Goal: Information Seeking & Learning: Find specific fact

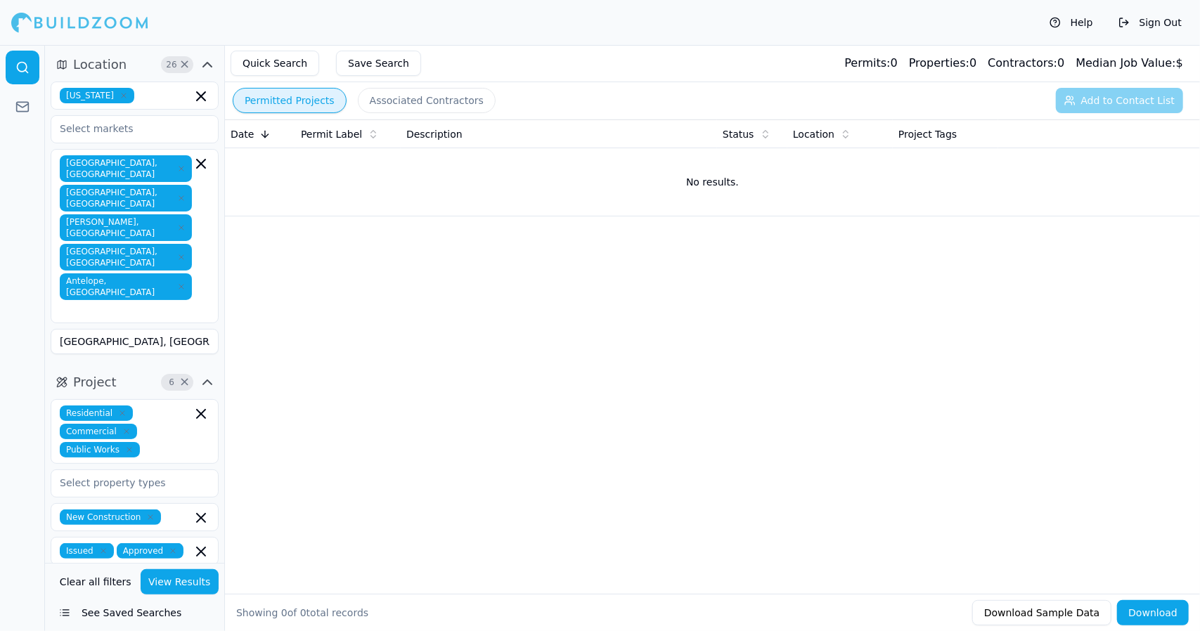
drag, startPoint x: 277, startPoint y: 63, endPoint x: 267, endPoint y: 59, distance: 10.7
drag, startPoint x: 267, startPoint y: 59, endPoint x: 264, endPoint y: 207, distance: 148.3
click at [264, 207] on td "No results." at bounding box center [712, 181] width 975 height 67
click at [280, 66] on button "Quick Search" at bounding box center [274, 63] width 89 height 25
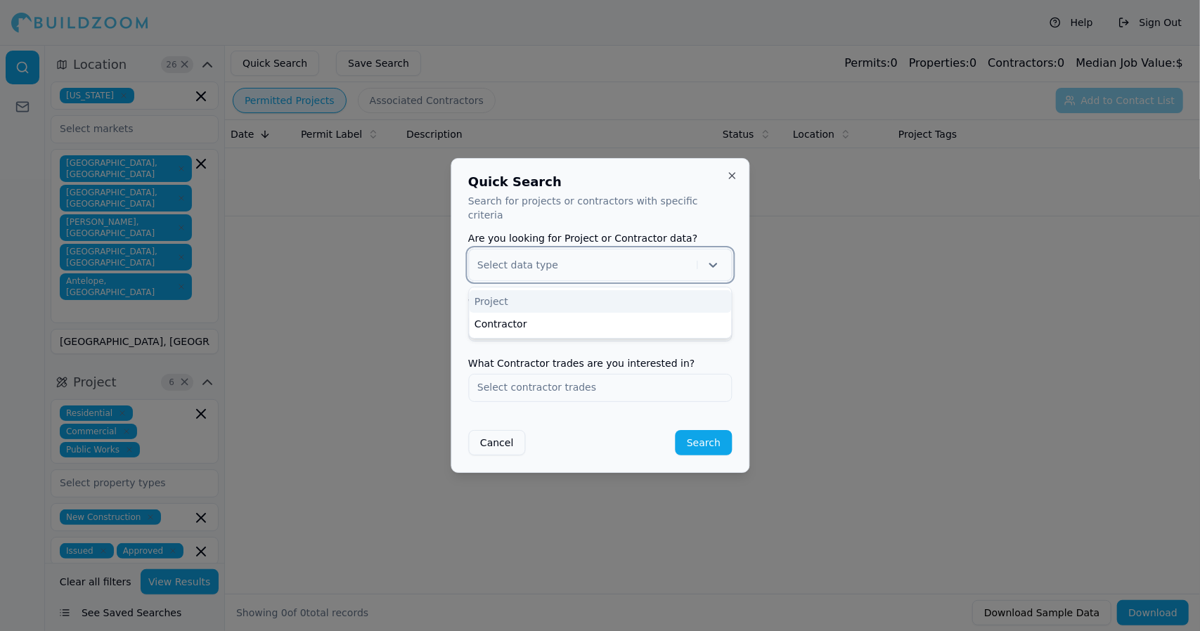
drag, startPoint x: 717, startPoint y: 257, endPoint x: 654, endPoint y: 287, distance: 70.4
click at [654, 290] on div "Project" at bounding box center [600, 301] width 262 height 22
click at [656, 318] on input "text" at bounding box center [600, 326] width 262 height 25
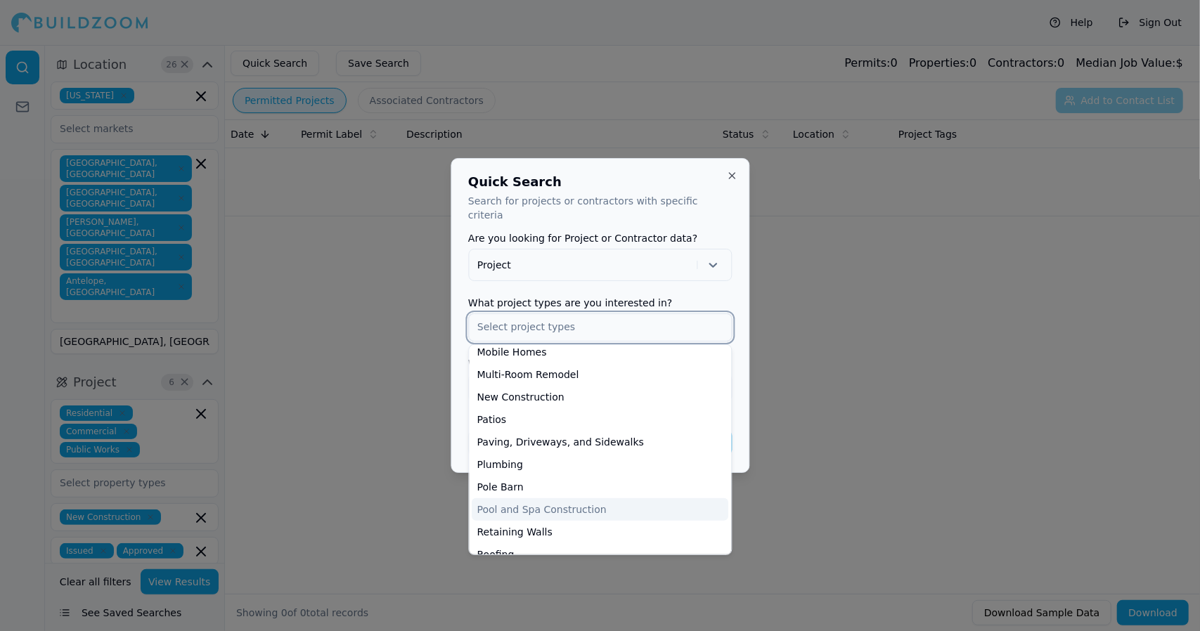
scroll to position [405, 0]
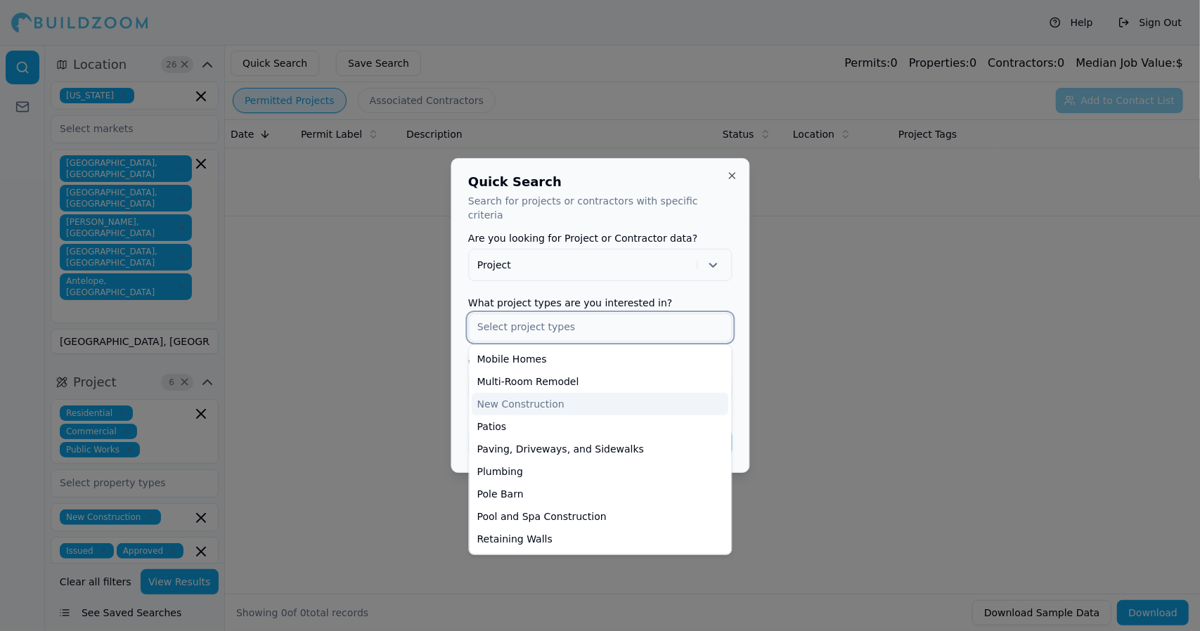
click at [566, 396] on div "New Construction" at bounding box center [600, 404] width 256 height 22
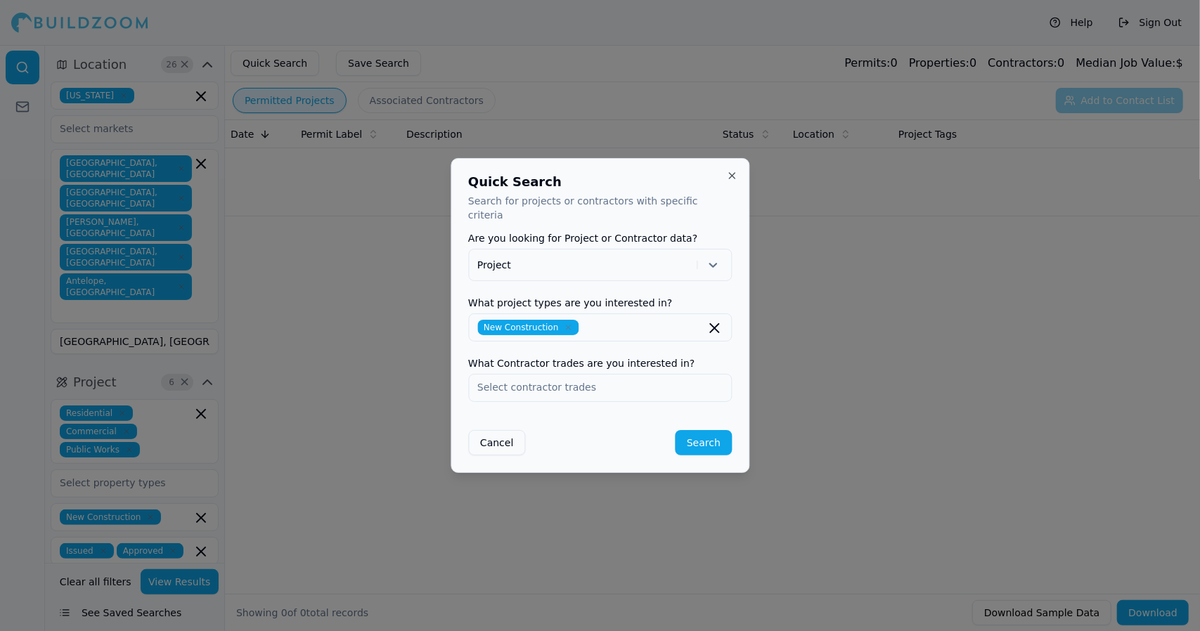
click at [736, 391] on div "Quick Search Search for projects or contractors with specific criteria Are you …" at bounding box center [599, 315] width 299 height 315
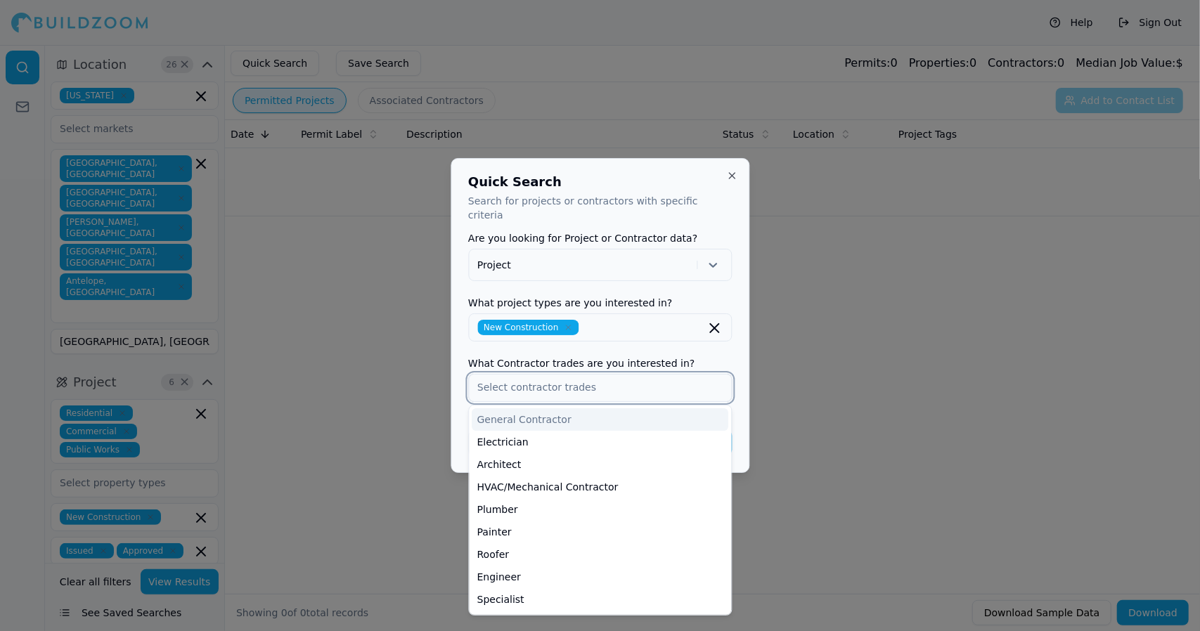
click at [627, 380] on input "text" at bounding box center [600, 387] width 262 height 25
click at [627, 410] on div "General Contractor" at bounding box center [600, 419] width 256 height 22
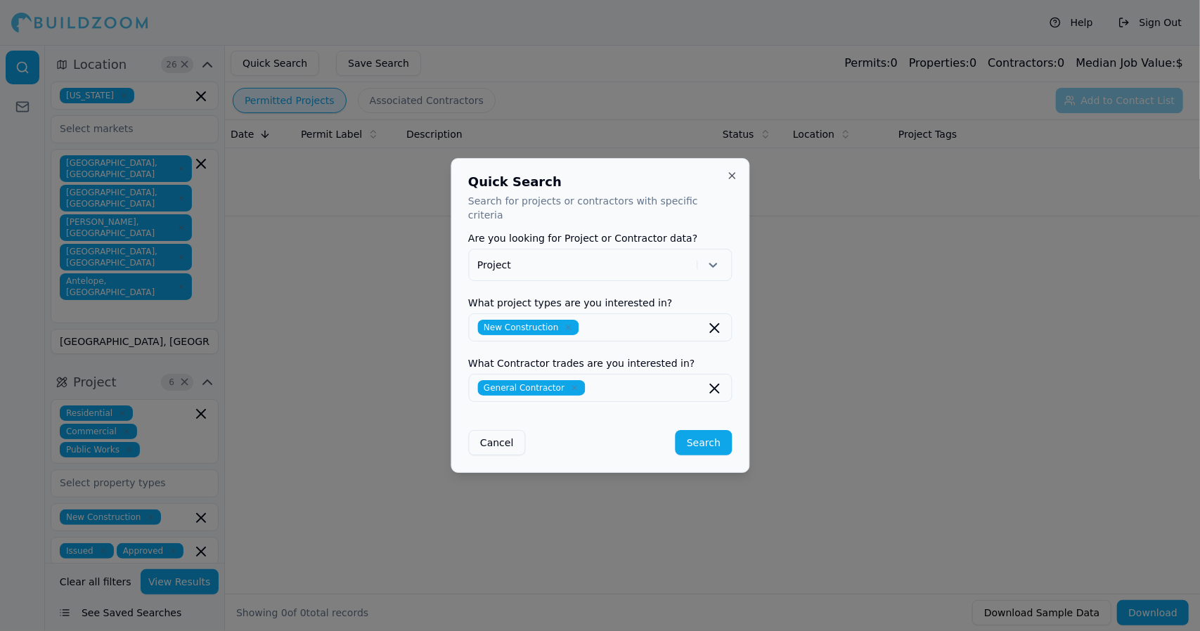
click at [743, 420] on div "Quick Search Search for projects or contractors with specific criteria Are you …" at bounding box center [599, 315] width 299 height 315
click at [713, 431] on button "Search" at bounding box center [703, 442] width 56 height 25
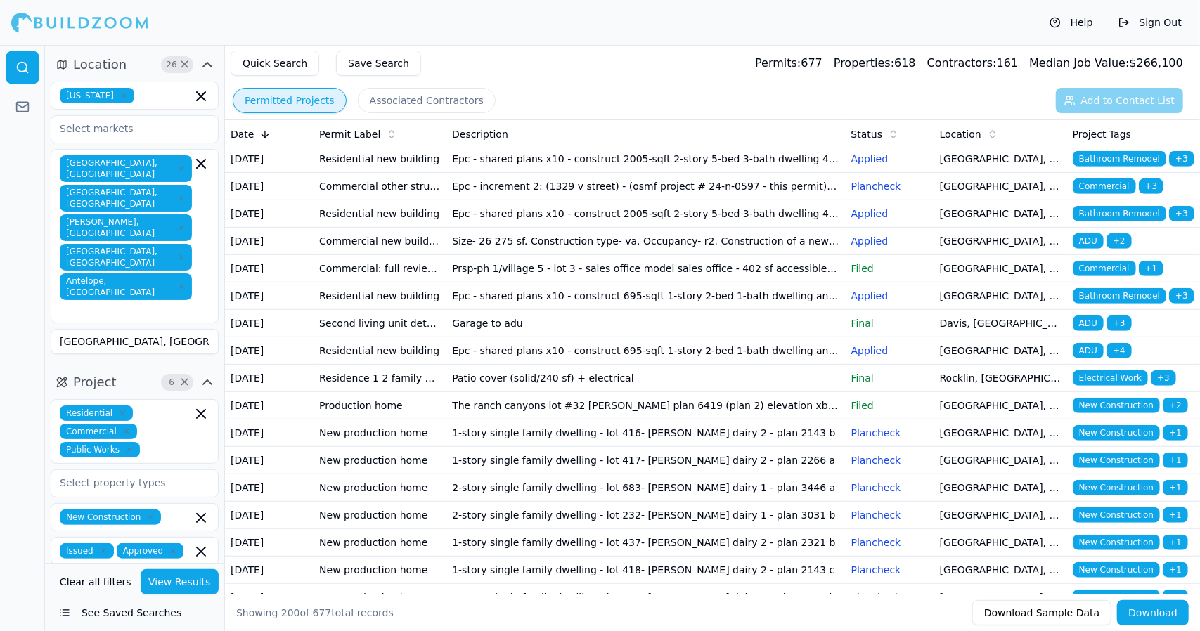
scroll to position [4197, 0]
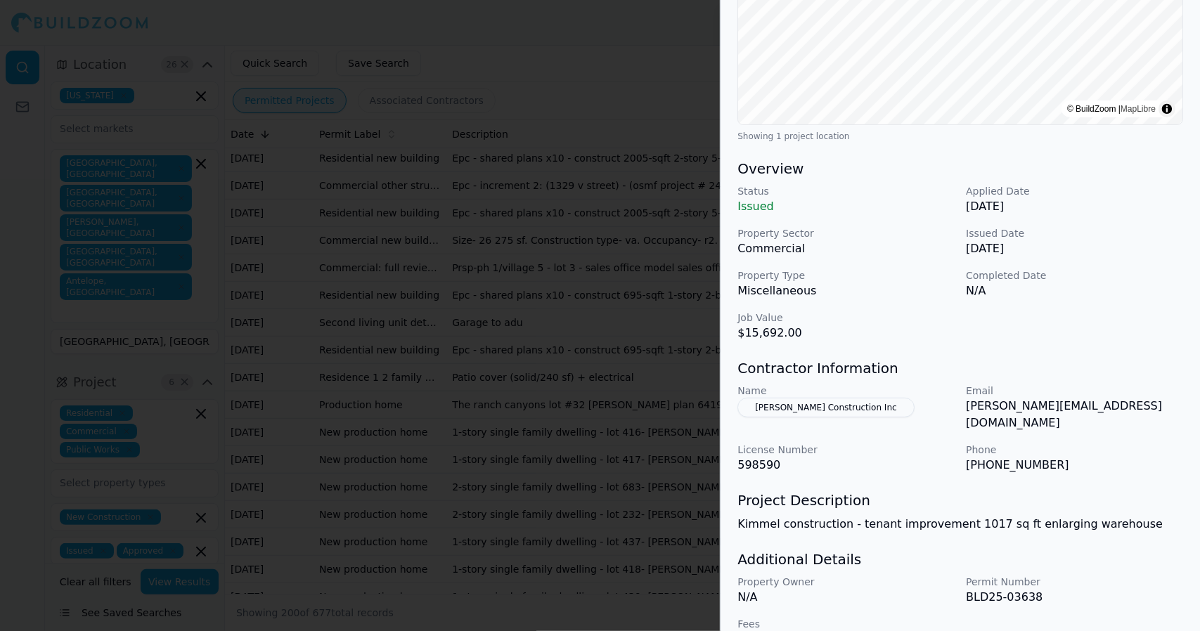
scroll to position [302, 0]
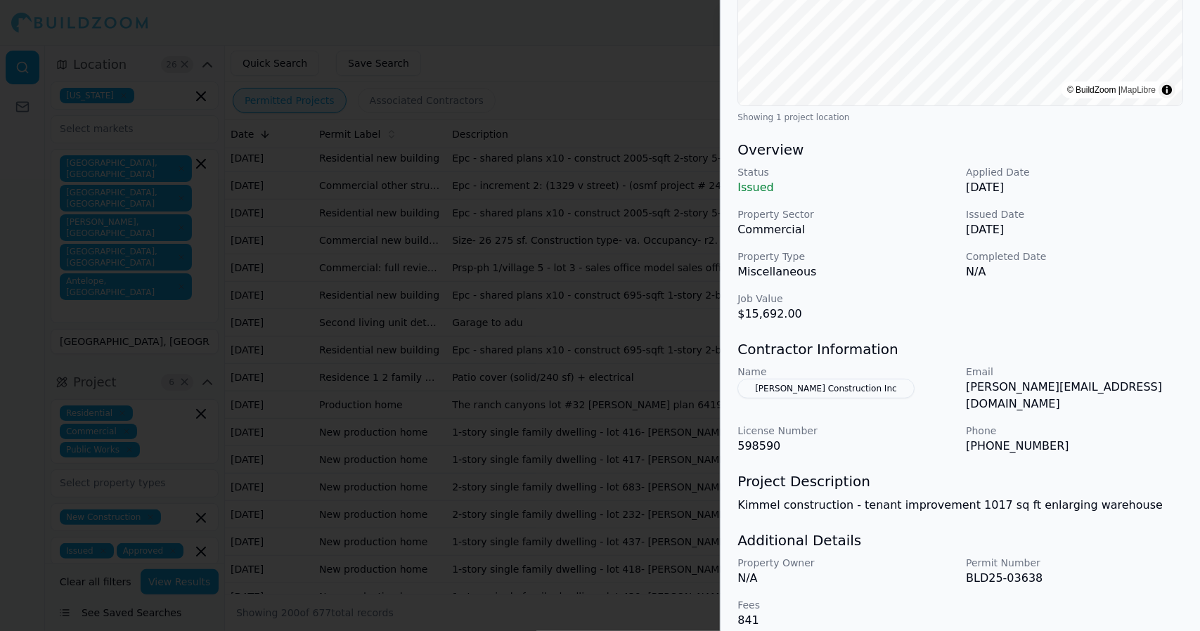
click at [1197, 519] on div "Commercial New Construction Project Location © BuildZoom | MapLibre Showing 1 p…" at bounding box center [959, 202] width 479 height 887
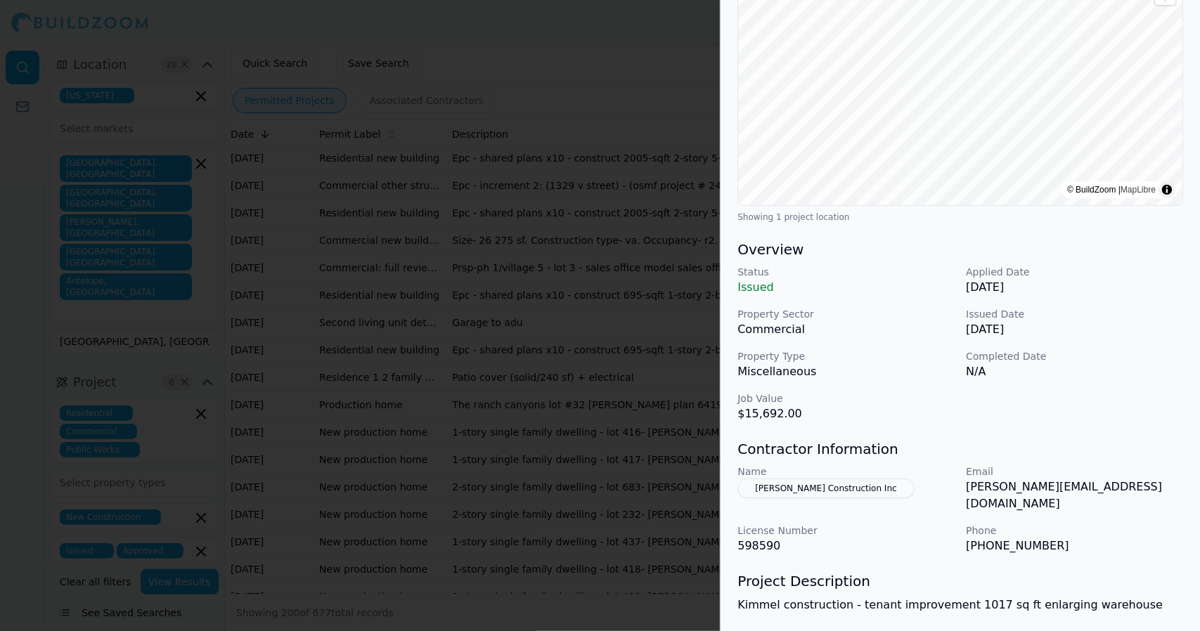
scroll to position [202, 0]
click at [1160, 578] on div "Project Description Kimmel construction - tenant improvement 1017 sq ft enlargi…" at bounding box center [960, 593] width 446 height 42
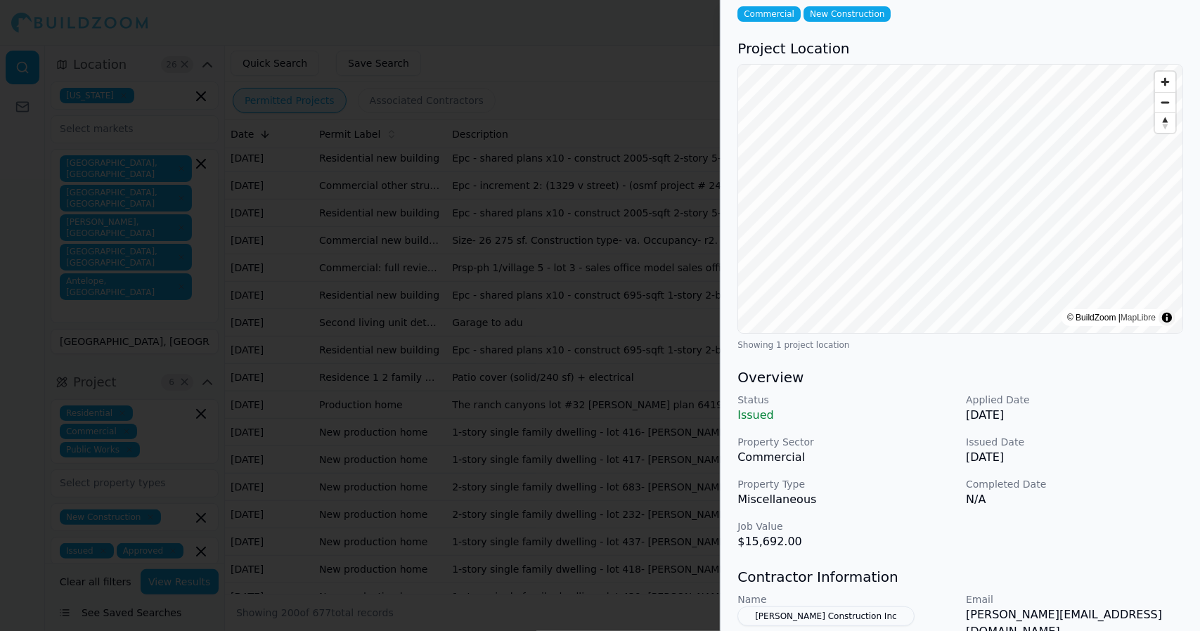
scroll to position [0, 0]
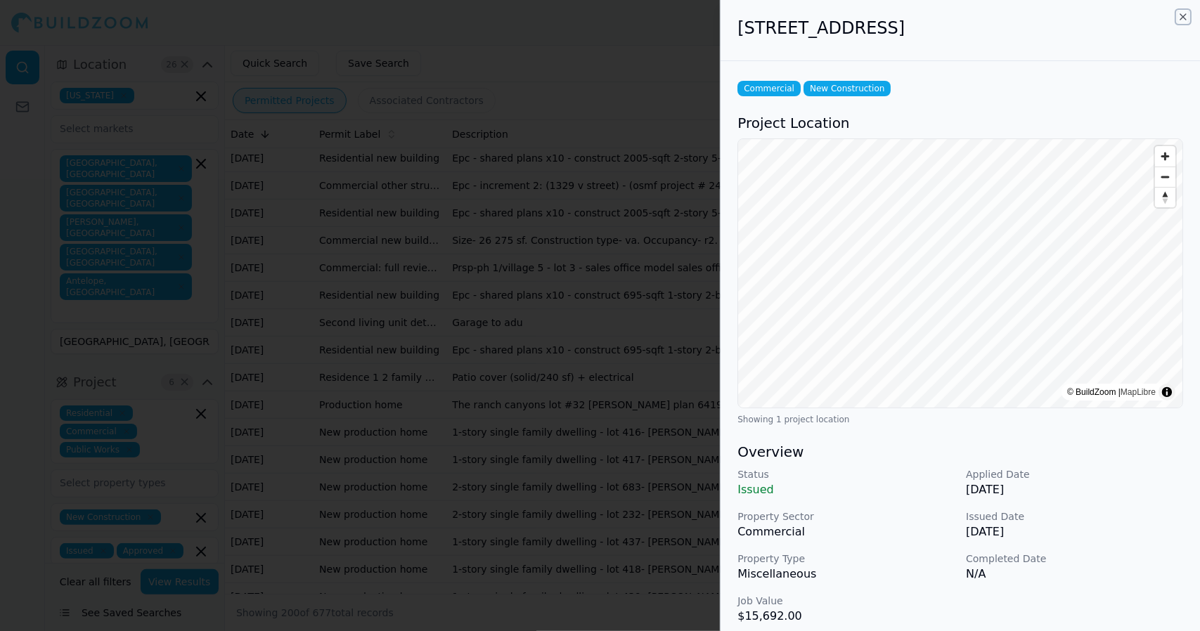
click at [1181, 14] on icon "button" at bounding box center [1182, 16] width 11 height 11
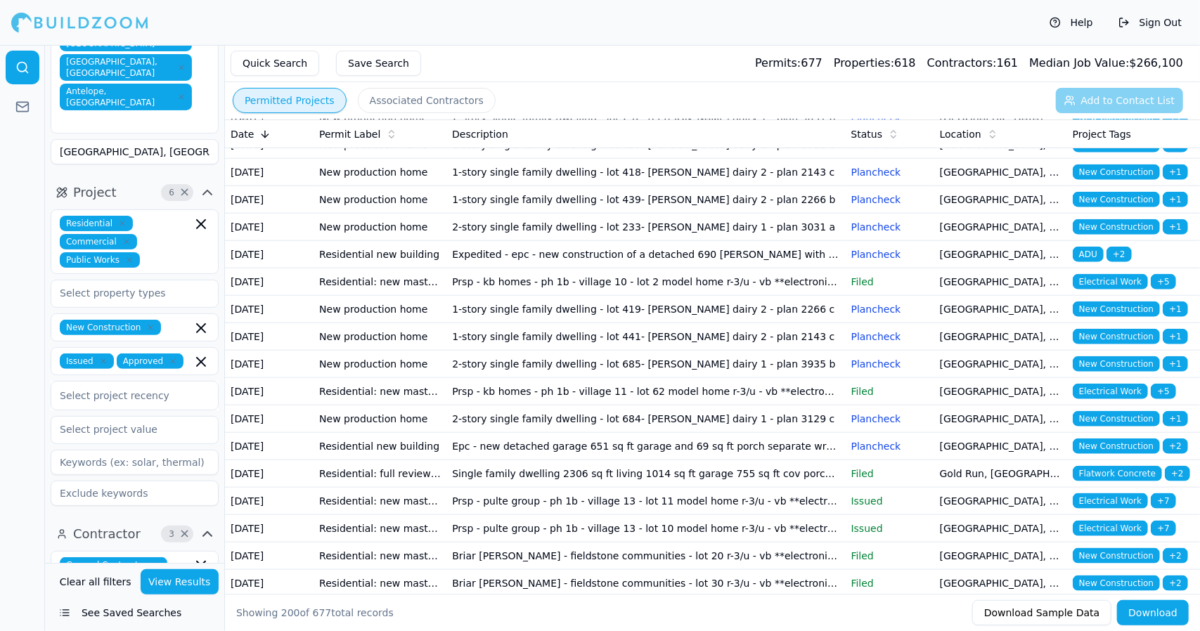
scroll to position [192, 0]
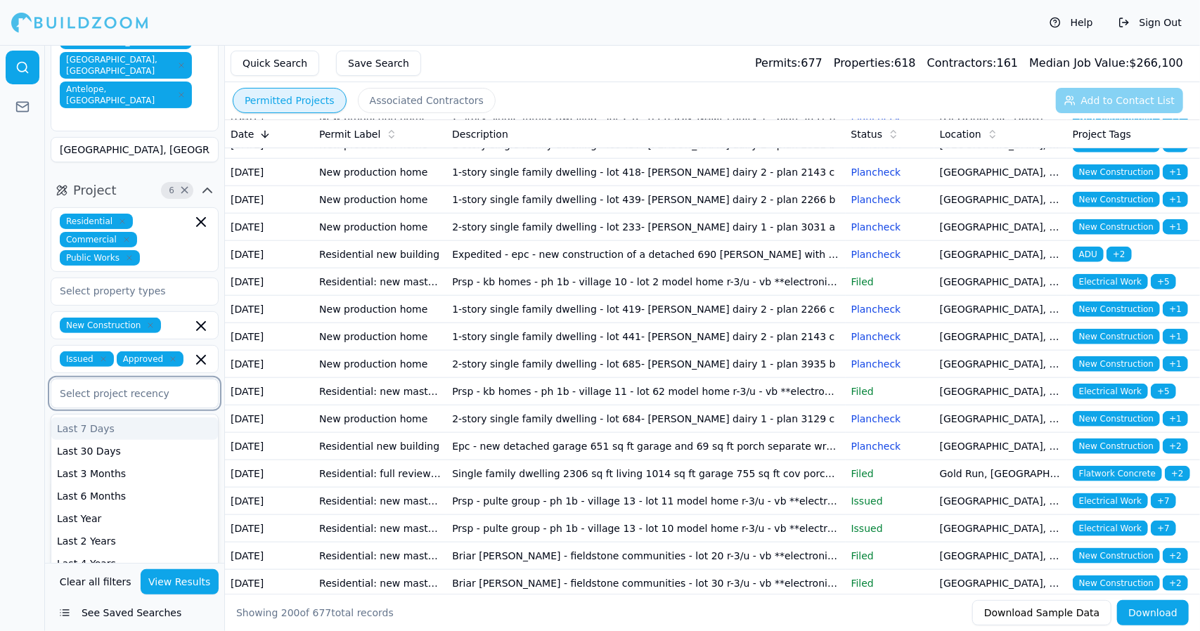
click at [149, 387] on div at bounding box center [135, 394] width 150 height 14
click at [143, 417] on div "Last 7 Days" at bounding box center [134, 428] width 167 height 22
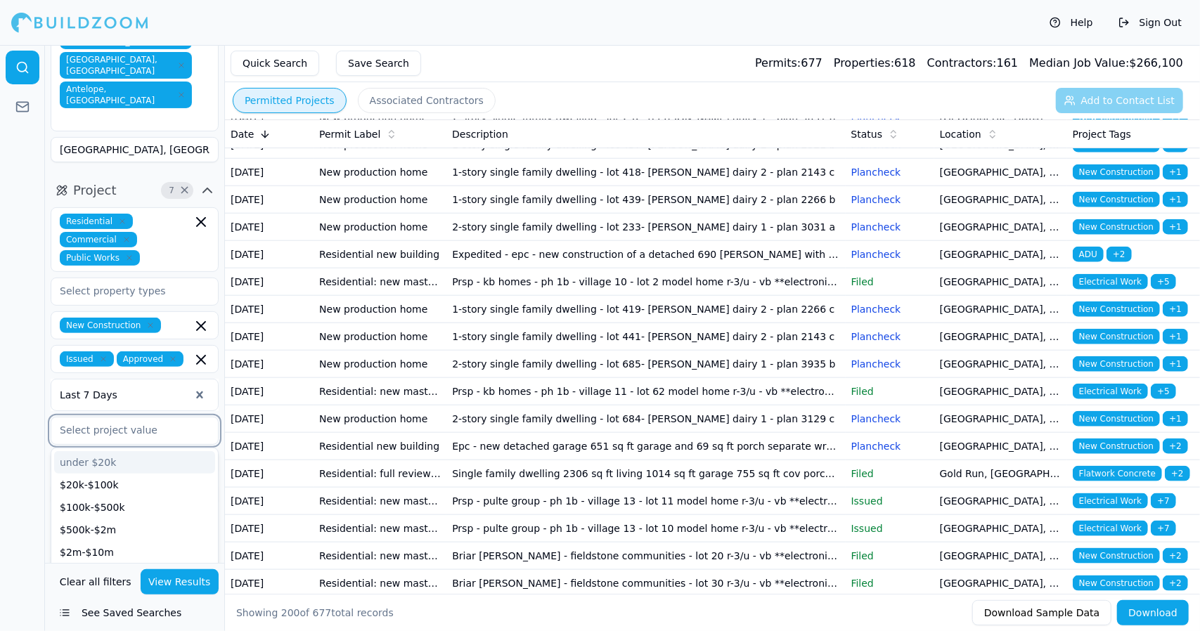
click at [134, 417] on input "text" at bounding box center [125, 429] width 149 height 25
click at [117, 496] on div "$100k-$500k" at bounding box center [134, 507] width 161 height 22
click at [20, 361] on div at bounding box center [22, 338] width 45 height 586
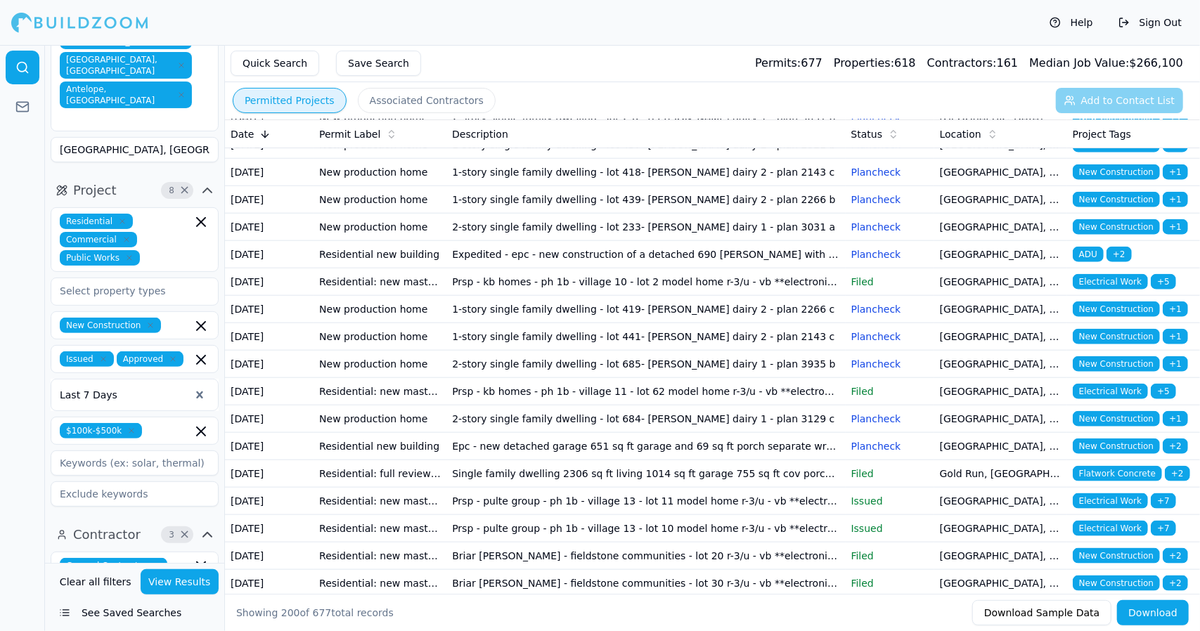
click at [110, 481] on input at bounding box center [135, 493] width 168 height 25
click at [94, 450] on input at bounding box center [135, 462] width 168 height 25
click at [403, 95] on button "Associated Contractors" at bounding box center [427, 100] width 138 height 25
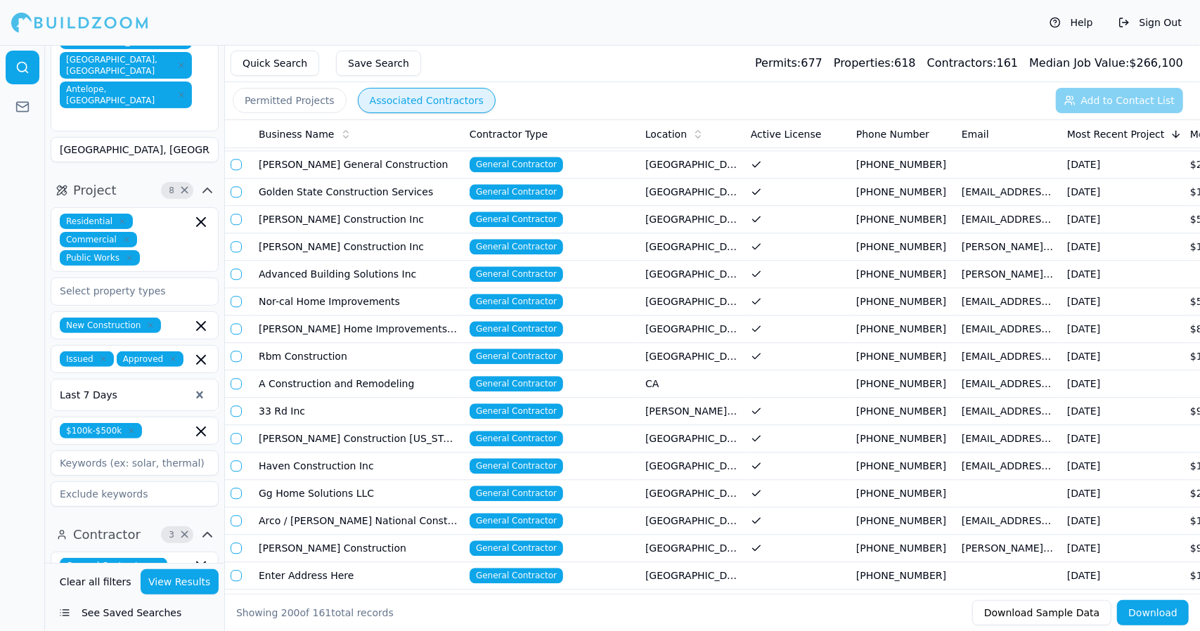
click at [343, 453] on td "Haven Construction Inc" at bounding box center [358, 466] width 211 height 27
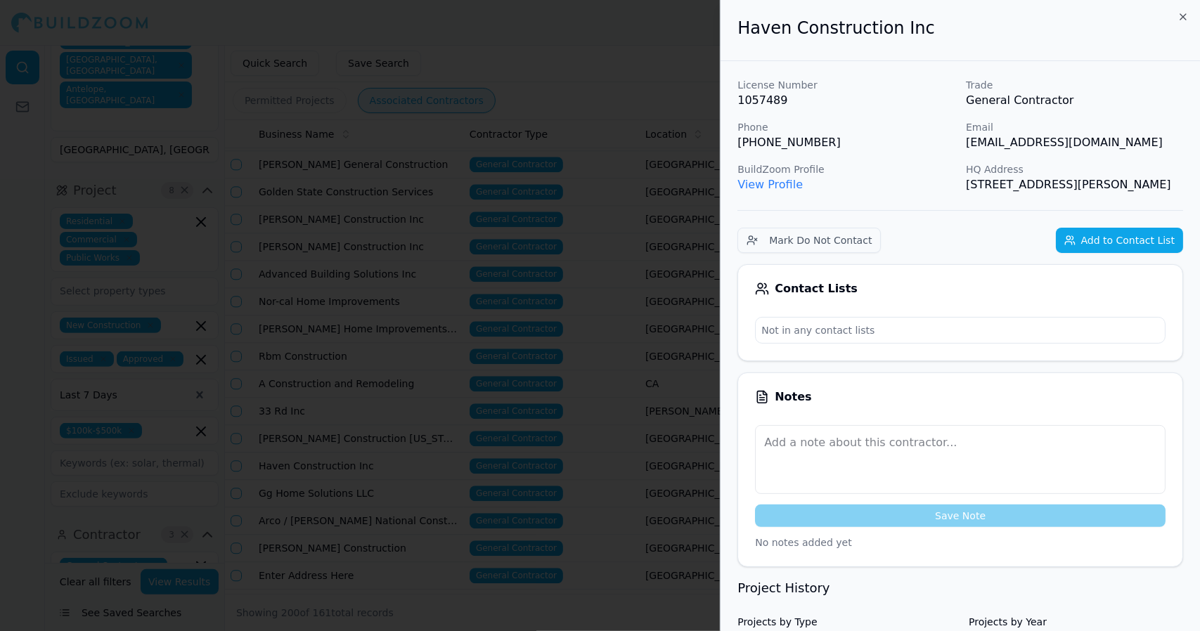
drag, startPoint x: 219, startPoint y: 0, endPoint x: 254, endPoint y: 89, distance: 95.3
click at [780, 185] on link "View Profile" at bounding box center [769, 184] width 65 height 13
drag, startPoint x: 1100, startPoint y: 196, endPoint x: 947, endPoint y: 194, distance: 153.2
drag, startPoint x: 947, startPoint y: 194, endPoint x: 906, endPoint y: 202, distance: 42.3
click at [906, 193] on div "BuildZoom Profile View Profile" at bounding box center [845, 177] width 217 height 31
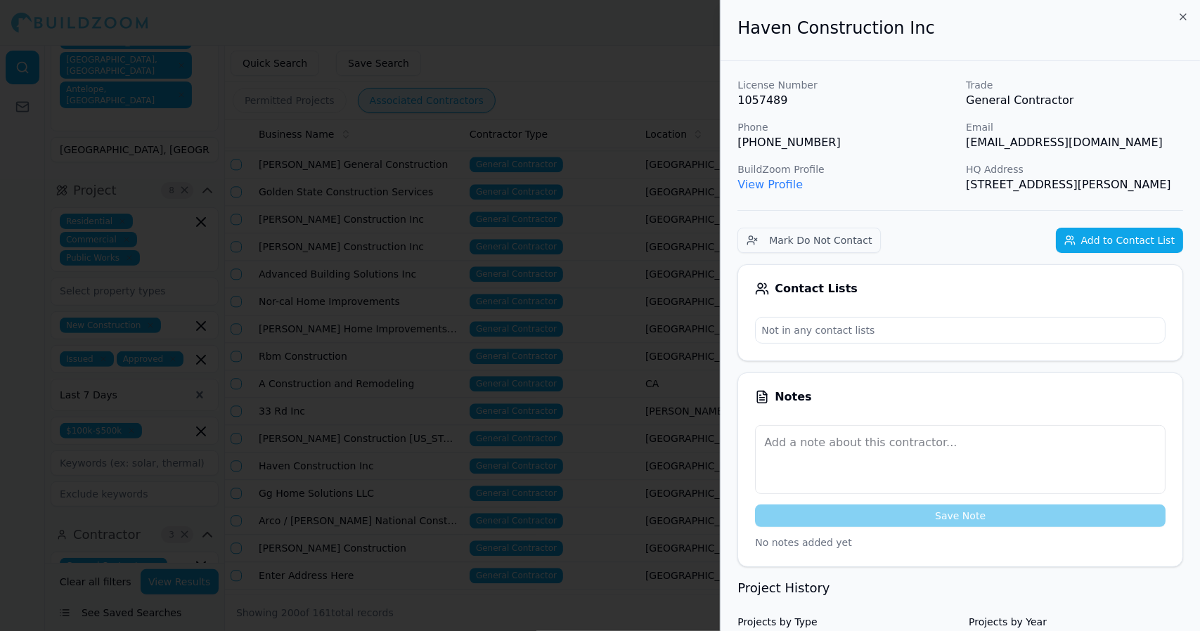
drag, startPoint x: 1074, startPoint y: 193, endPoint x: 731, endPoint y: 34, distance: 378.2
copy div "Haven Construction Inc License Number 1057489 Trade General Contractor Phone [P…"
